Goal: Task Accomplishment & Management: Manage account settings

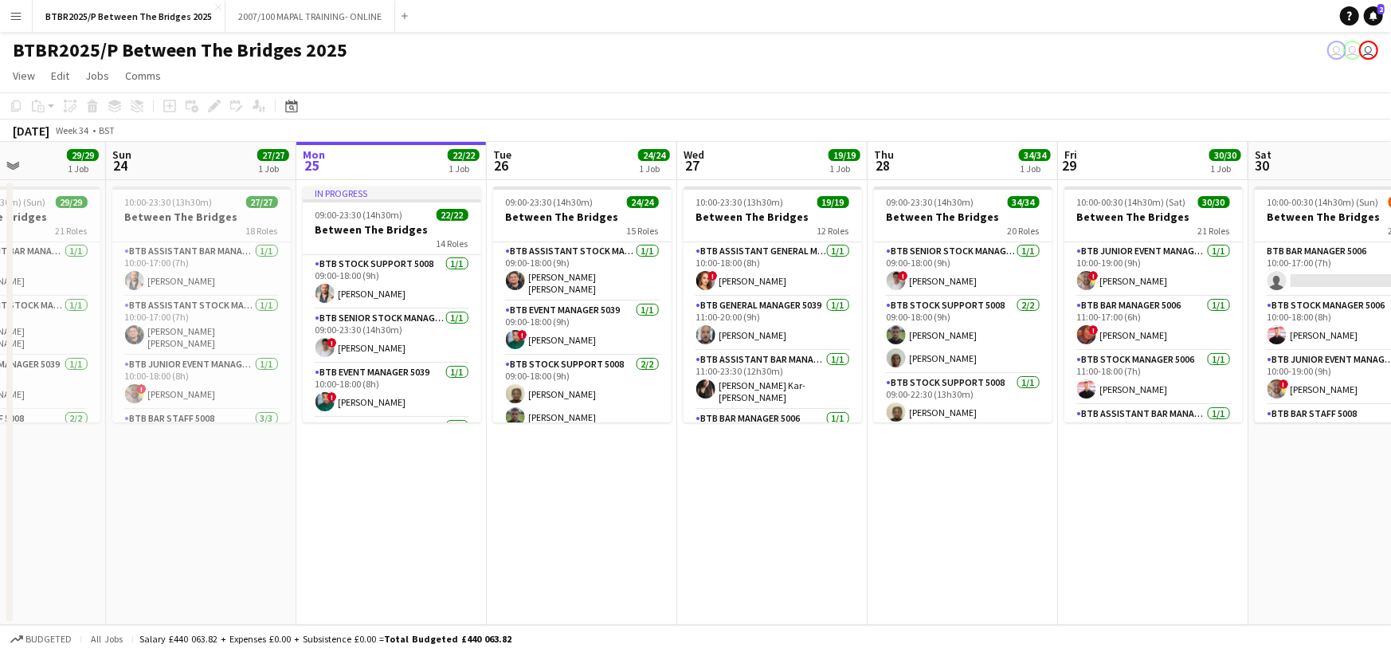
scroll to position [0, 661]
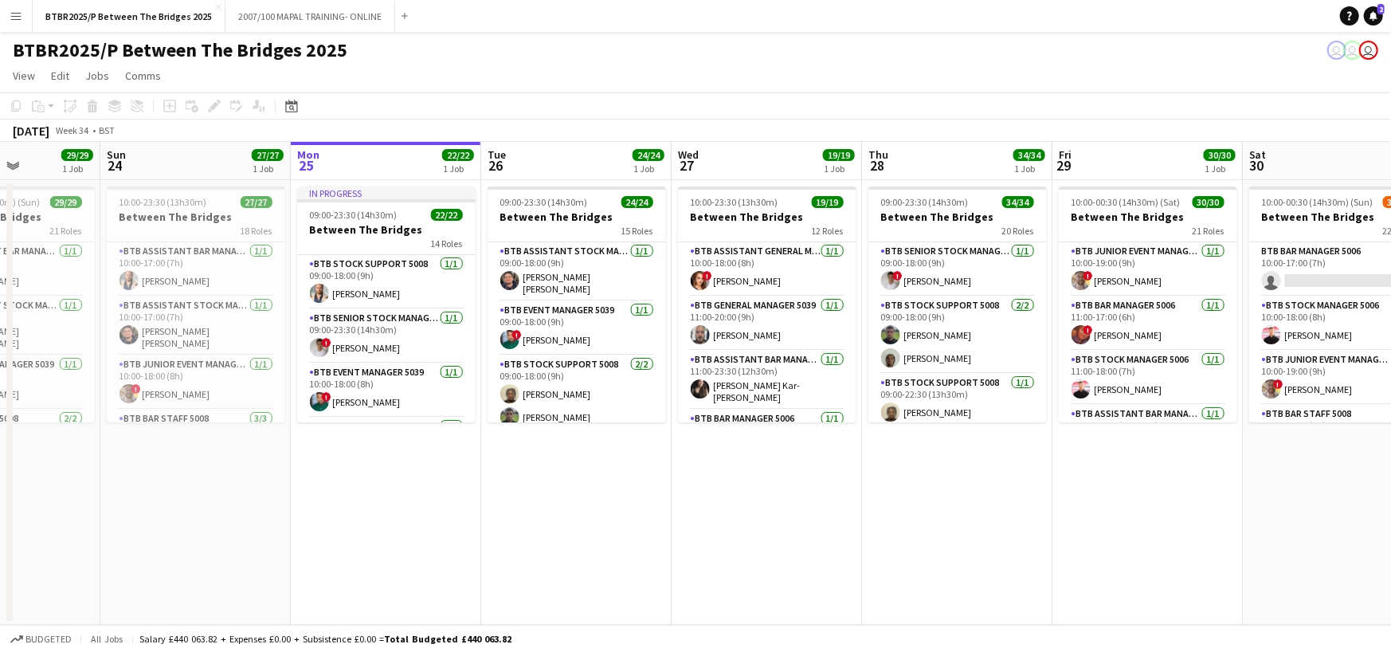
drag, startPoint x: 475, startPoint y: 156, endPoint x: 376, endPoint y: 159, distance: 98.9
click at [376, 159] on app-calendar-viewport "Wed 20 18/18 1 Job Thu 21 31/31 1 Job Fri 22 34/34 1 Job Sat 23 29/29 1 Job Sun…" at bounding box center [695, 383] width 1391 height 483
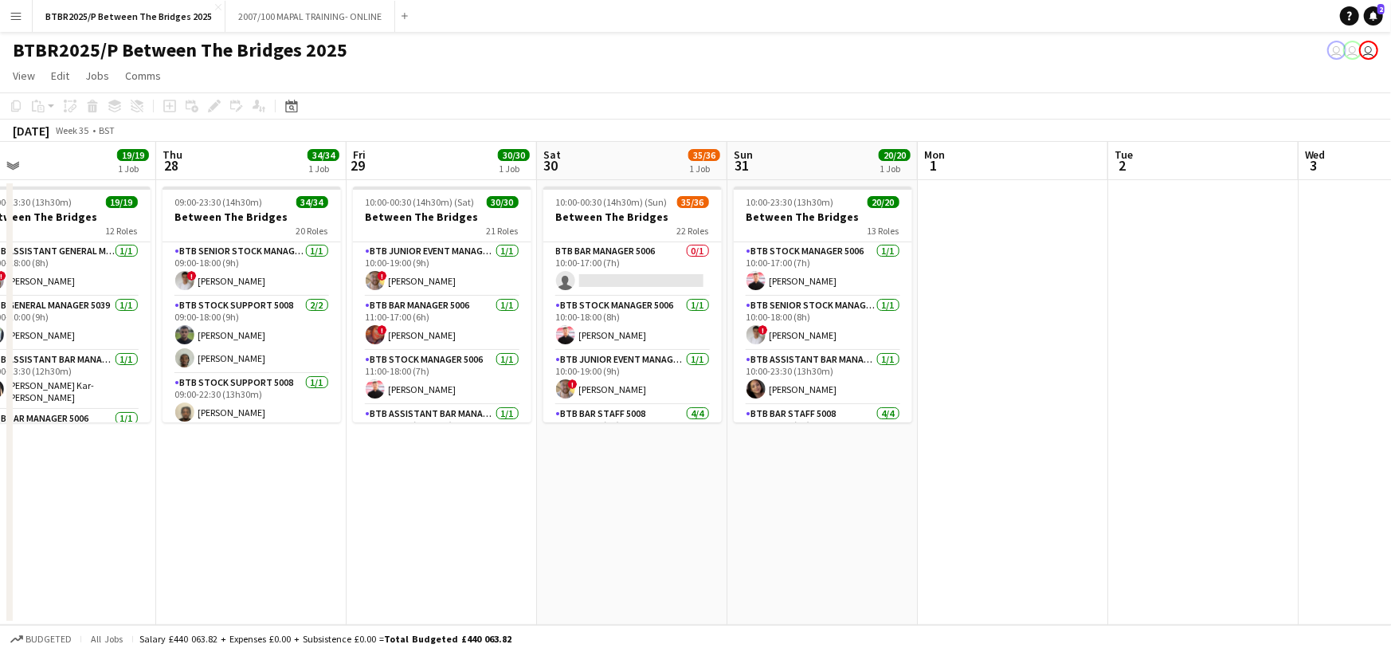
drag, startPoint x: 1131, startPoint y: 165, endPoint x: 471, endPoint y: 186, distance: 660.9
click at [471, 186] on app-calendar-viewport "Sun 24 27/27 1 Job Mon 25 22/22 1 Job Tue 26 24/24 1 Job Wed 27 19/19 1 Job Thu…" at bounding box center [695, 383] width 1391 height 483
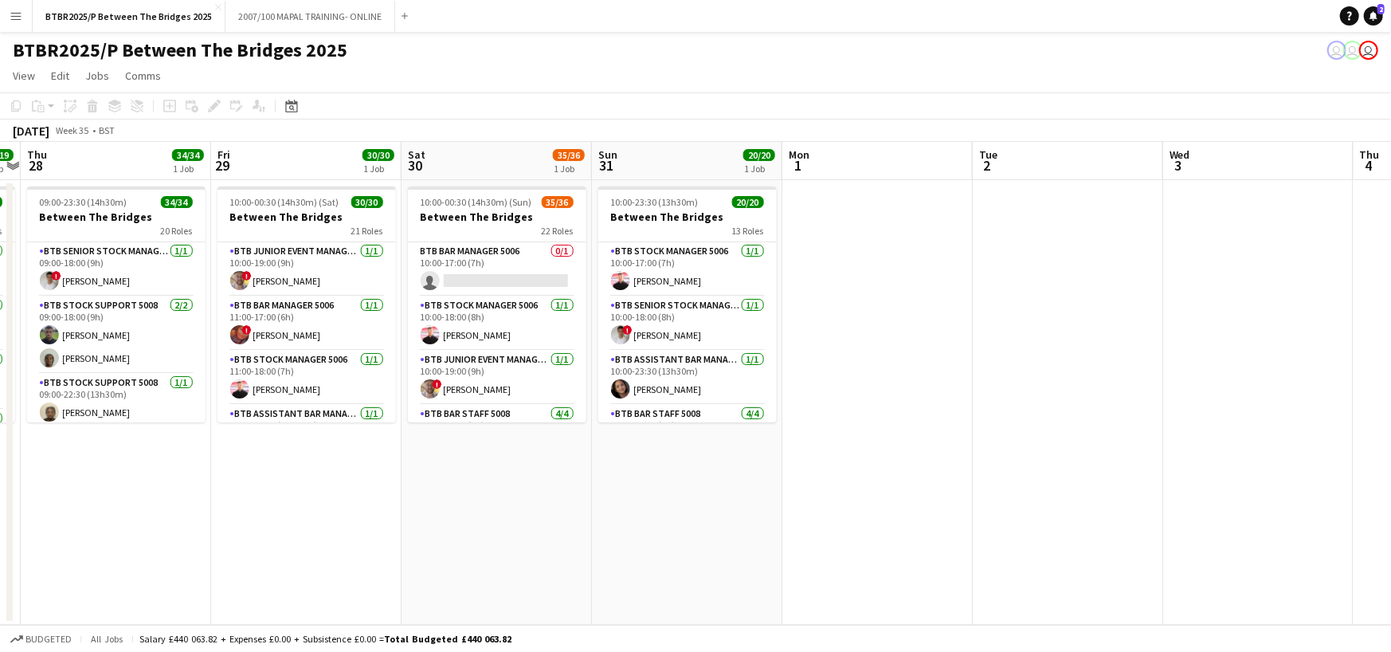
drag, startPoint x: 813, startPoint y: 173, endPoint x: 679, endPoint y: 173, distance: 133.9
click at [680, 173] on app-calendar-viewport "Sun 24 27/27 1 Job Mon 25 22/22 1 Job Tue 26 24/24 1 Job Wed 27 19/19 1 Job Thu…" at bounding box center [695, 383] width 1391 height 483
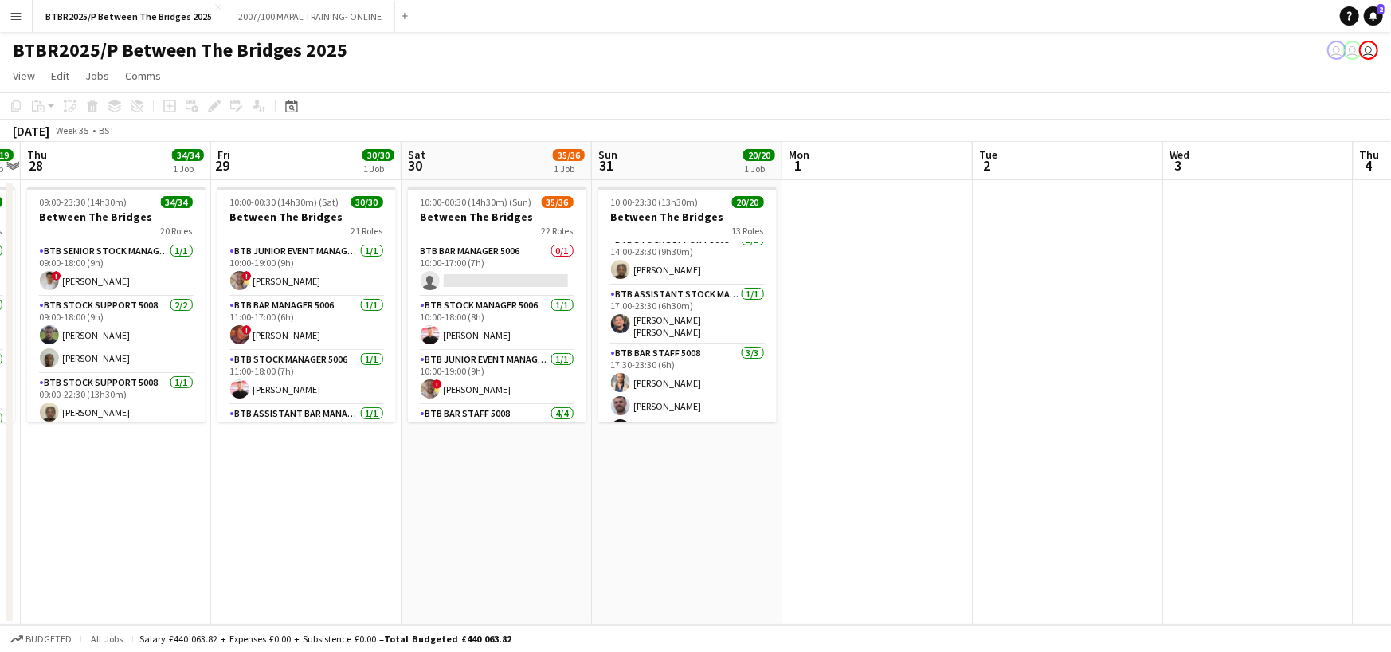
scroll to position [685, 0]
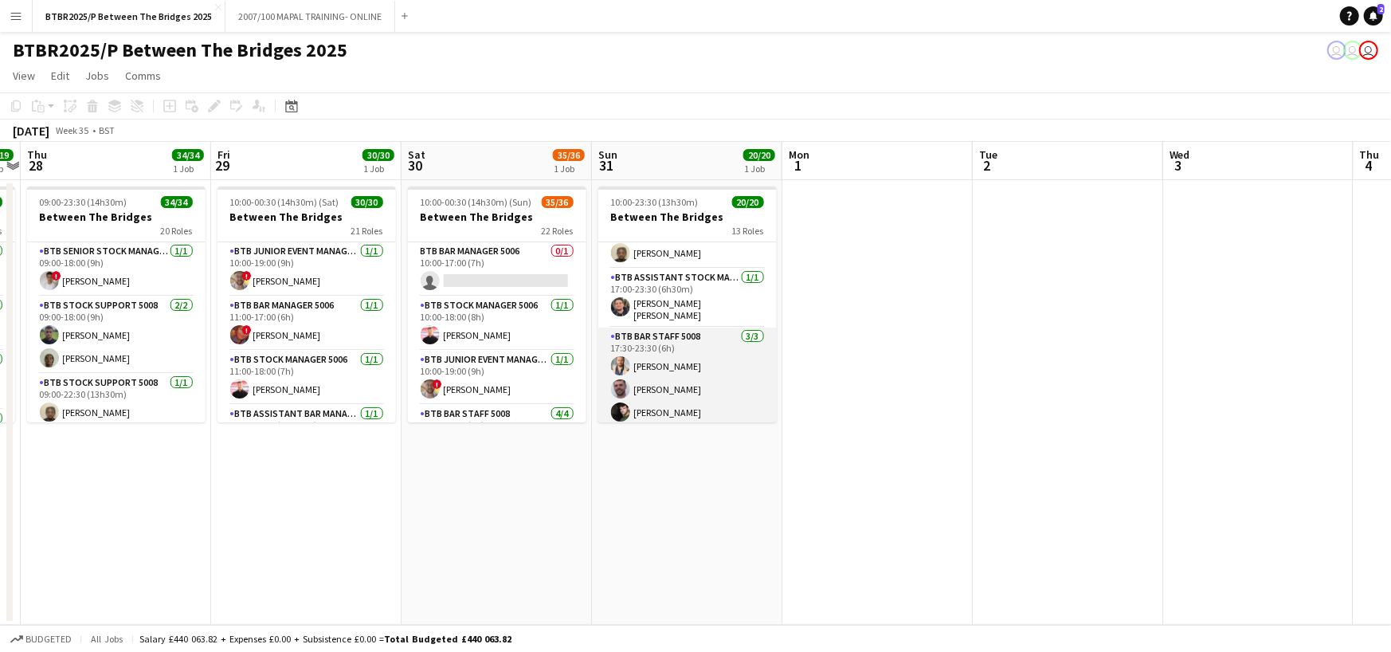
click at [680, 379] on app-card-role "BTB Bar Staff 5008 [DATE] 17:30-23:30 (6h) [PERSON_NAME] [PERSON_NAME] [PERSON_…" at bounding box center [687, 377] width 178 height 100
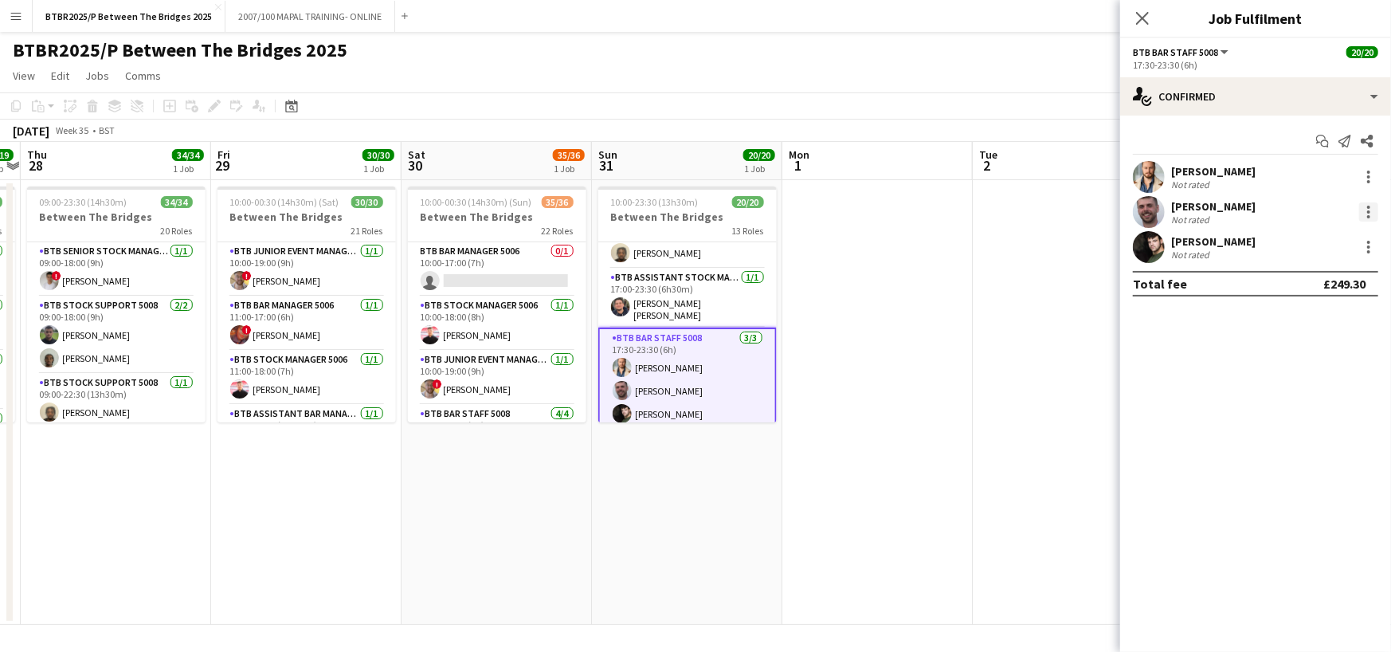
click at [1363, 208] on div at bounding box center [1368, 211] width 19 height 19
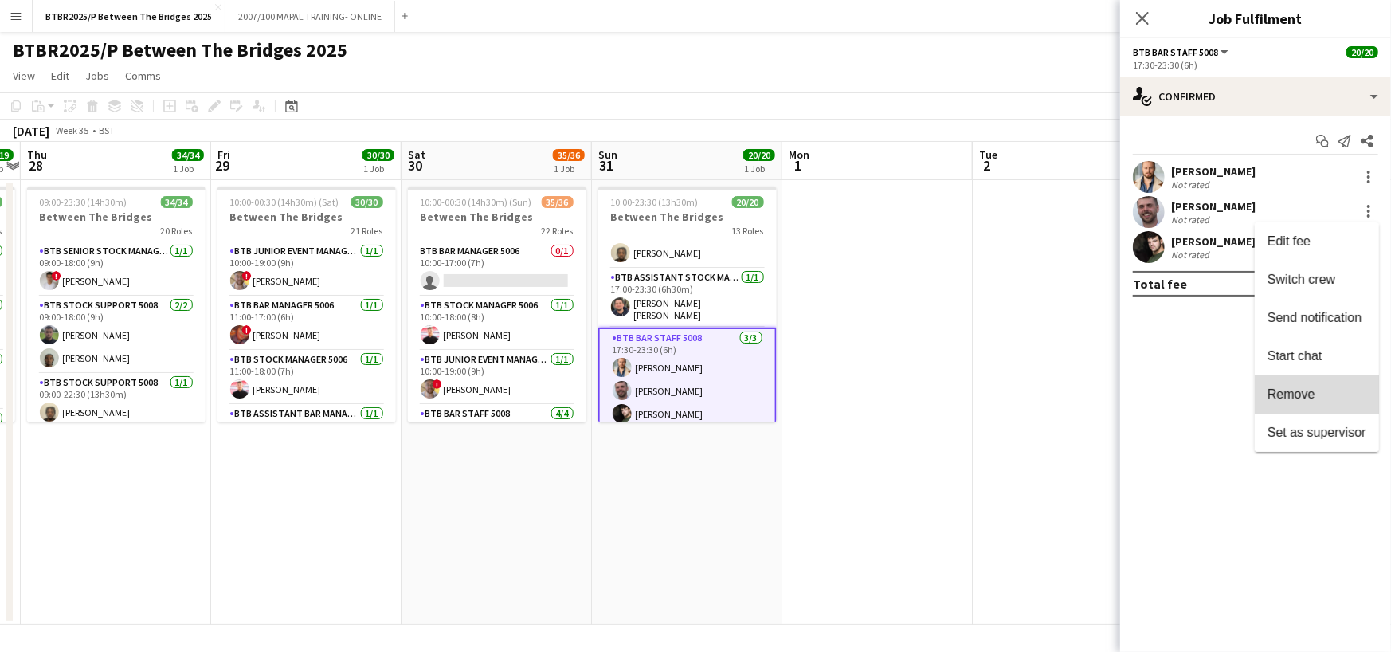
click at [1303, 398] on span "Remove" at bounding box center [1292, 394] width 48 height 14
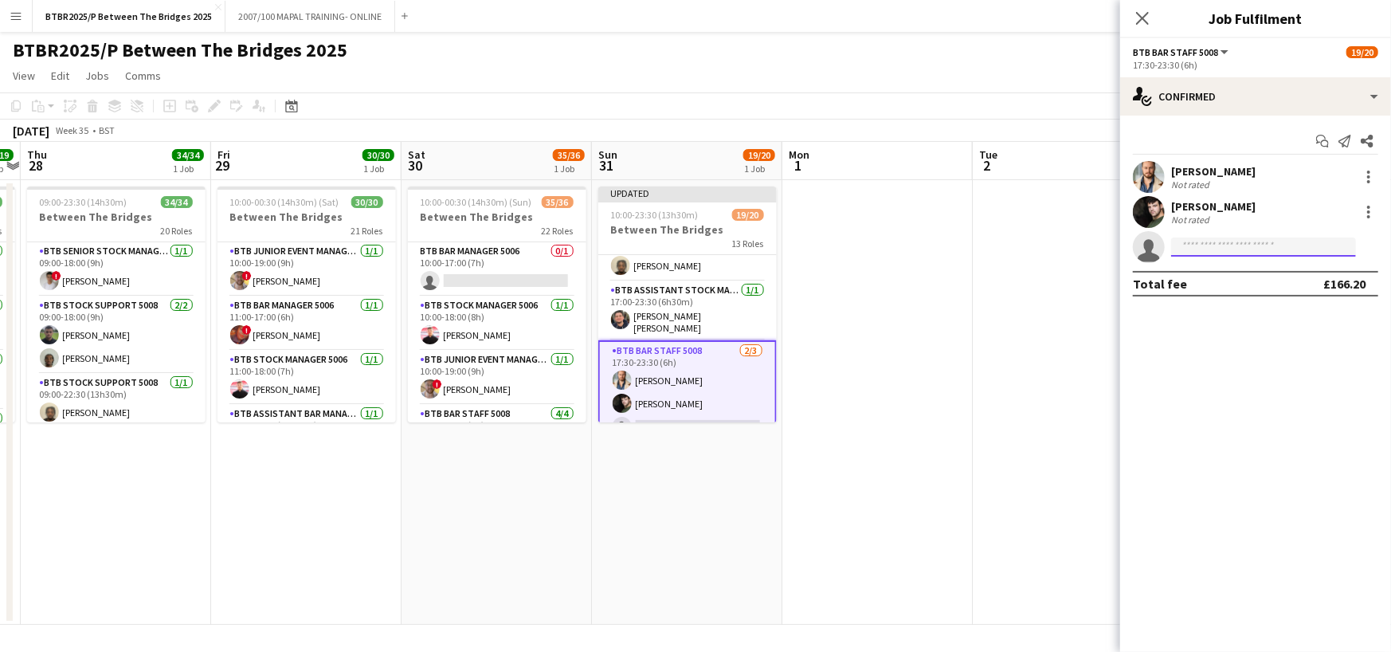
click at [1219, 247] on input at bounding box center [1263, 246] width 185 height 19
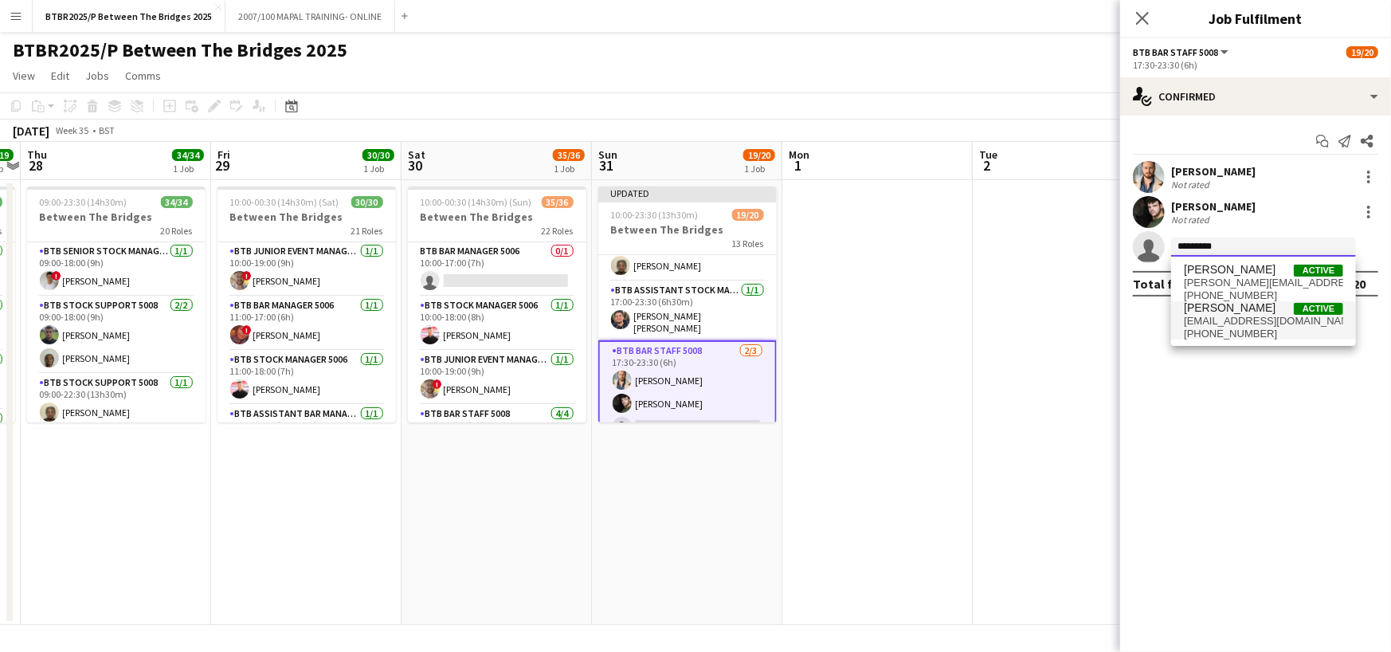
type input "*********"
click at [1245, 313] on span "[PERSON_NAME]" at bounding box center [1230, 308] width 92 height 14
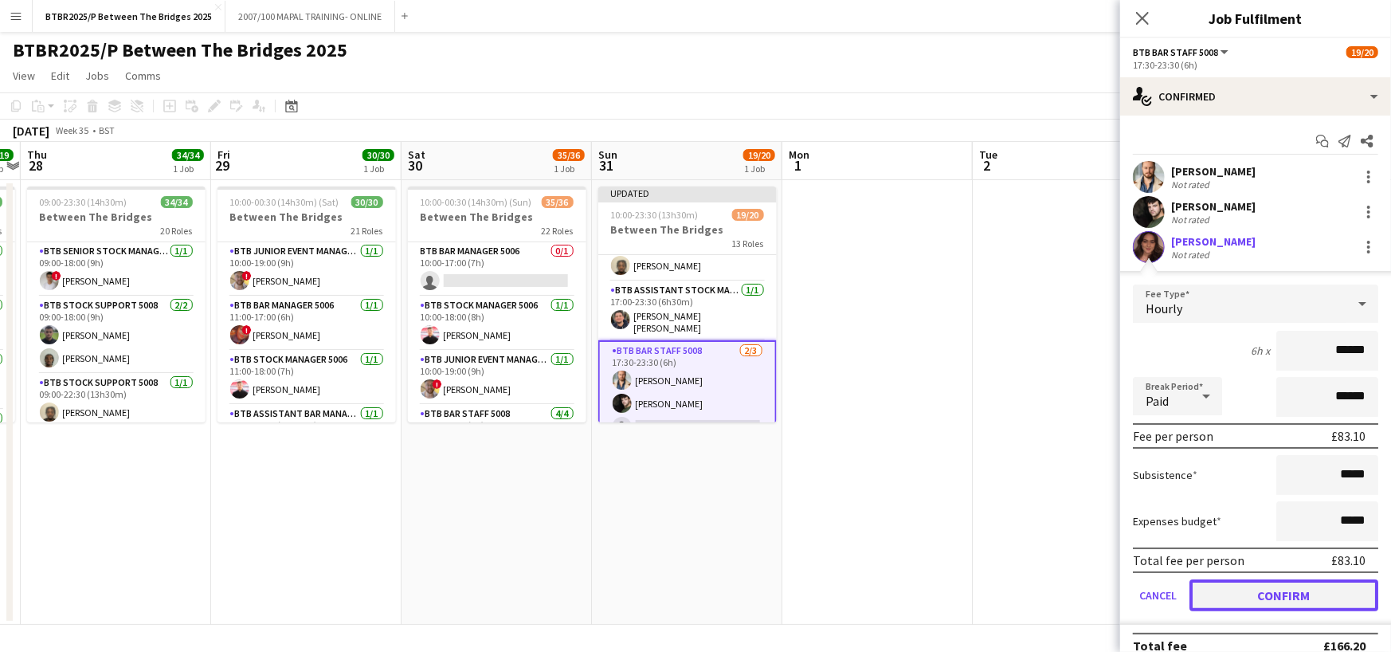
click at [1296, 592] on button "Confirm" at bounding box center [1284, 595] width 189 height 32
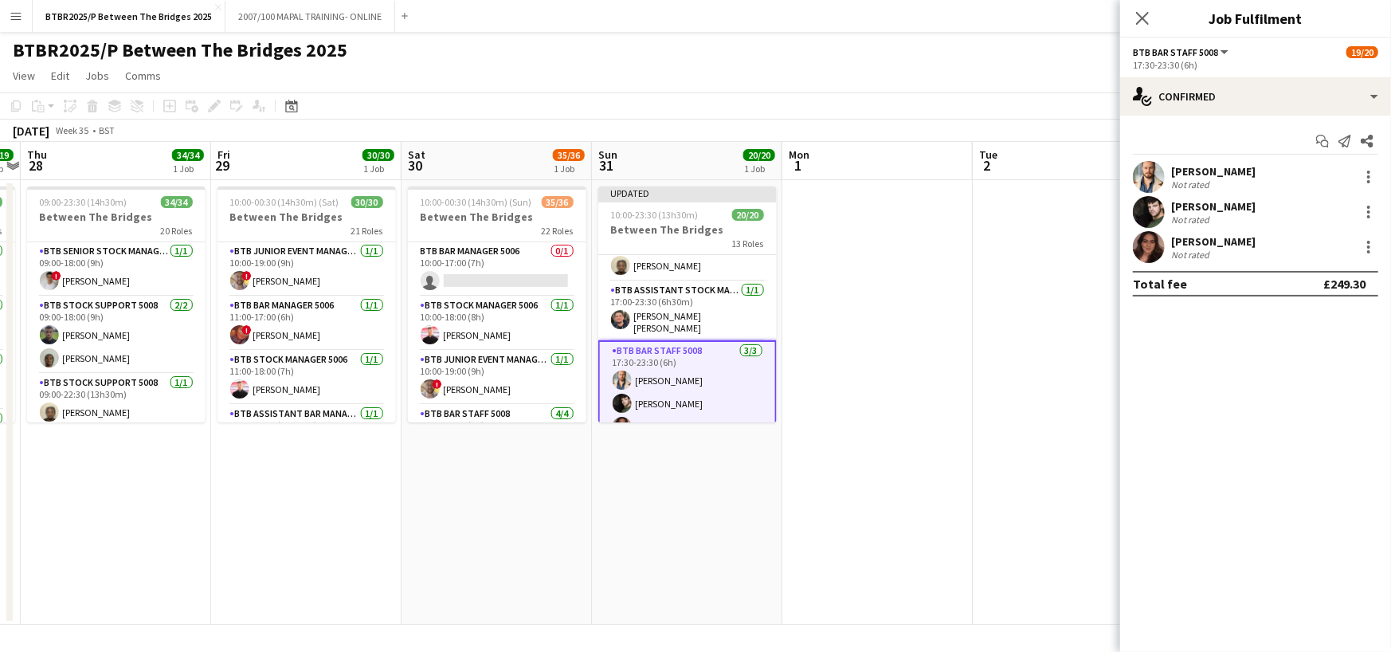
click at [937, 257] on app-date-cell at bounding box center [877, 402] width 190 height 445
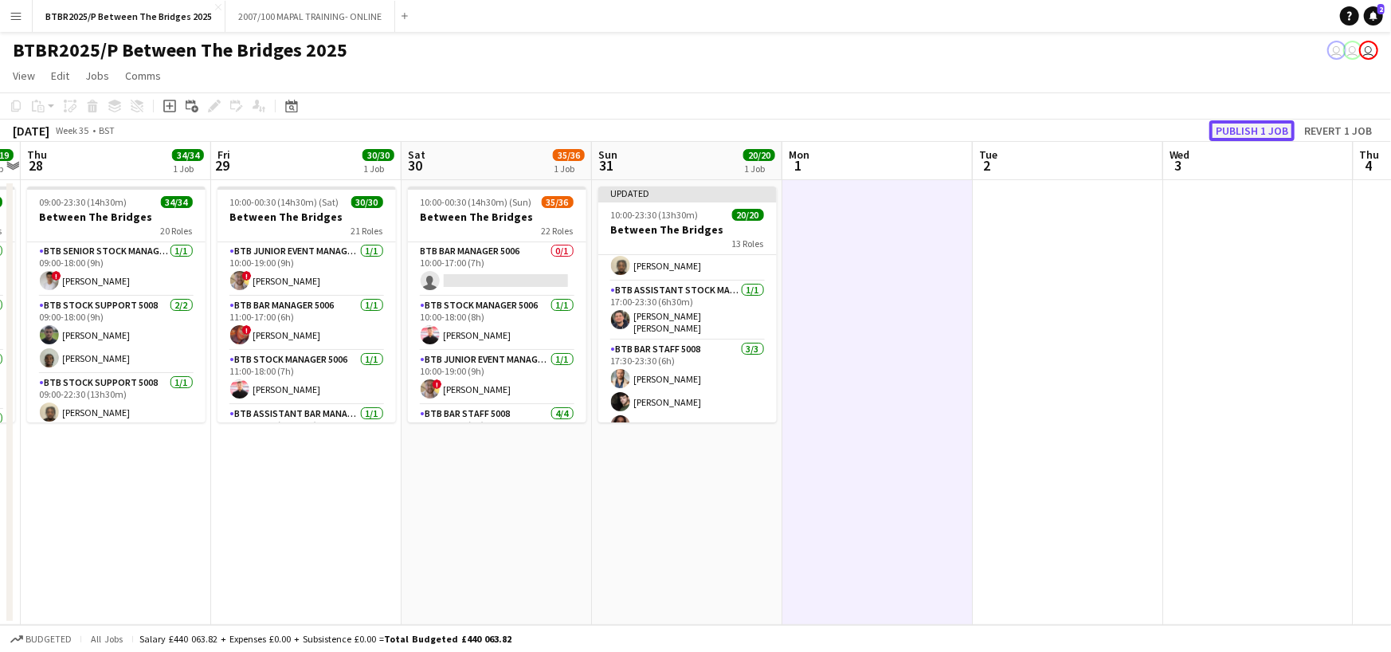
click at [1272, 127] on button "Publish 1 job" at bounding box center [1252, 130] width 85 height 21
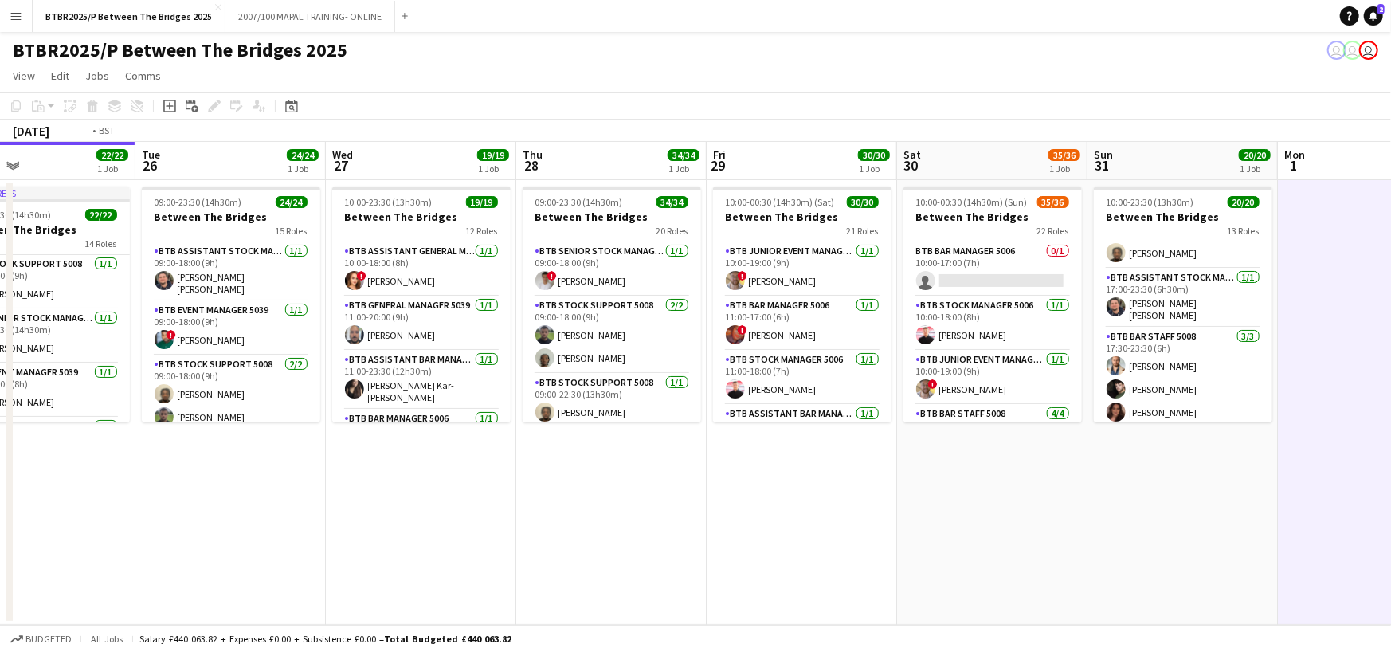
drag, startPoint x: 507, startPoint y: 159, endPoint x: 1194, endPoint y: 157, distance: 686.8
click at [1194, 157] on app-calendar-viewport "Sun 24 27/27 1 Job Mon 25 22/22 1 Job Tue 26 24/24 1 Job Wed 27 19/19 1 Job Thu…" at bounding box center [695, 383] width 1391 height 483
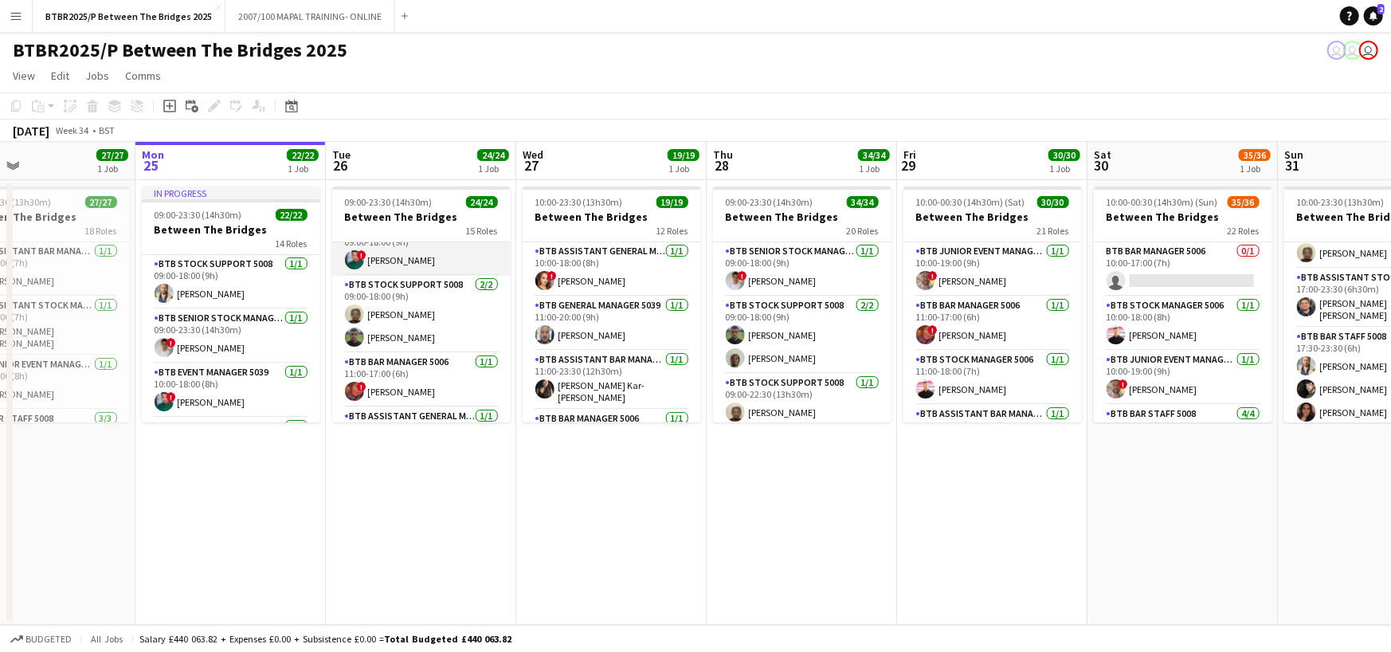
scroll to position [0, 0]
